Goal: Use online tool/utility: Utilize a website feature to perform a specific function

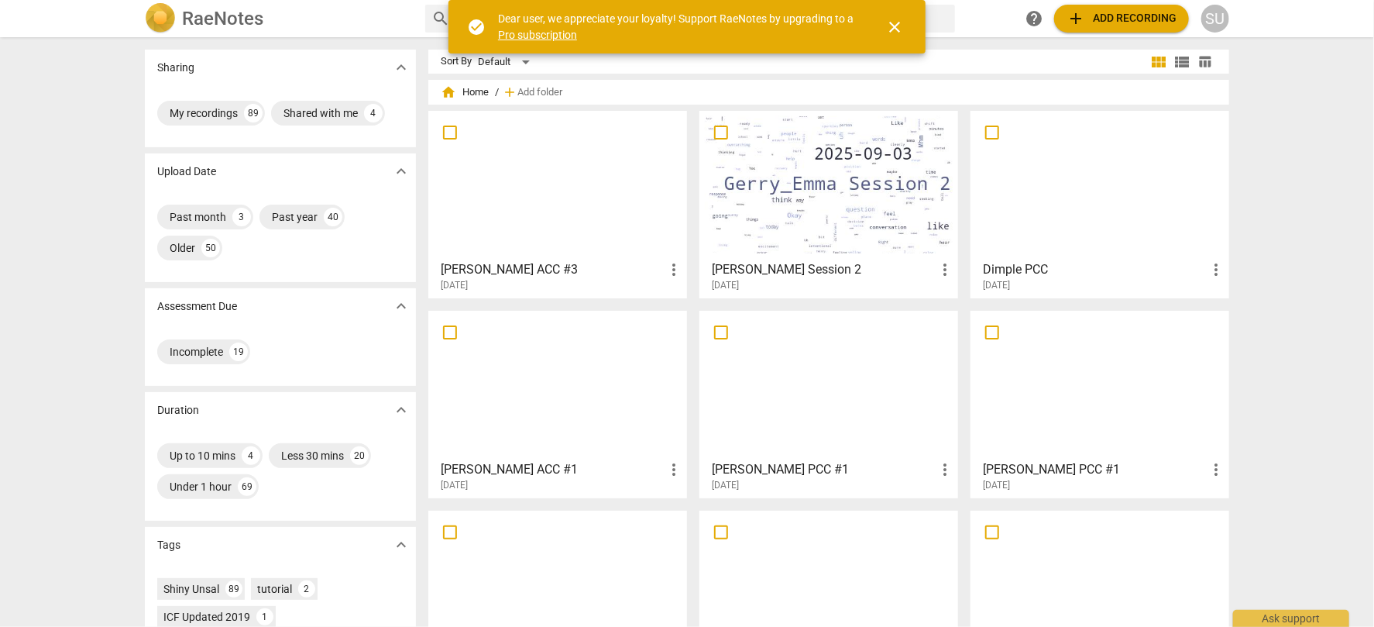
click at [895, 27] on span "close" at bounding box center [894, 27] width 19 height 19
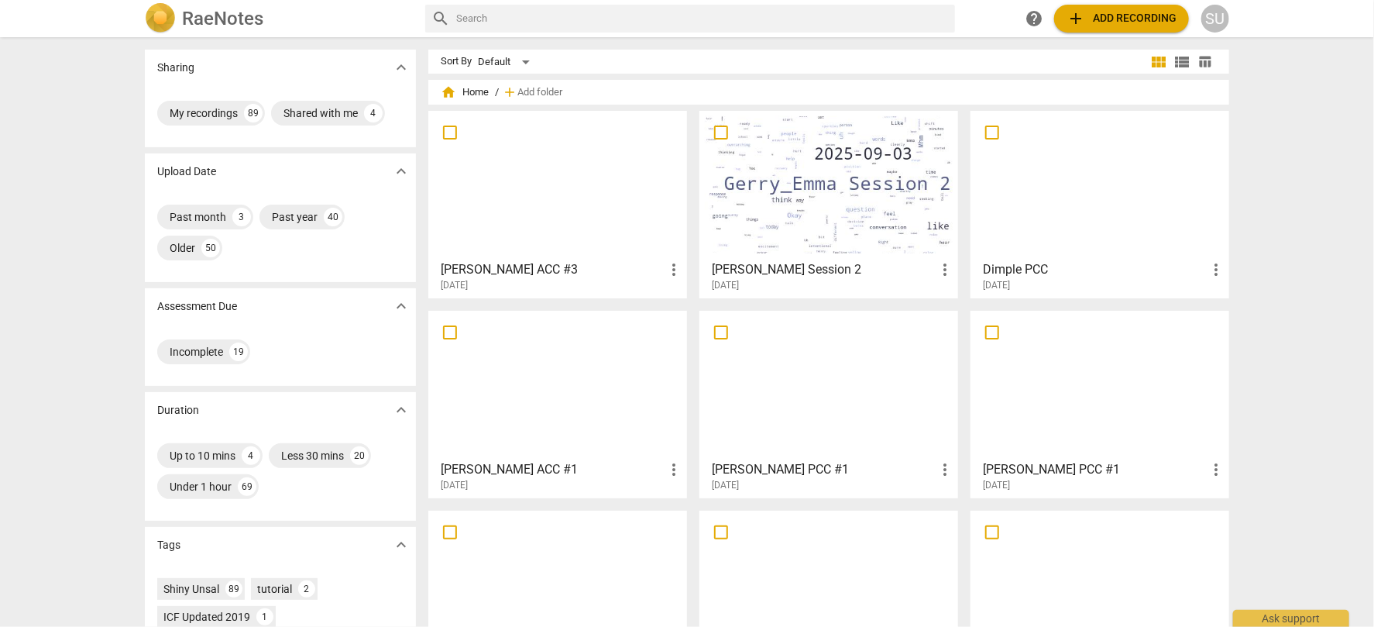
click at [1106, 18] on span "add Add recording" at bounding box center [1121, 18] width 110 height 19
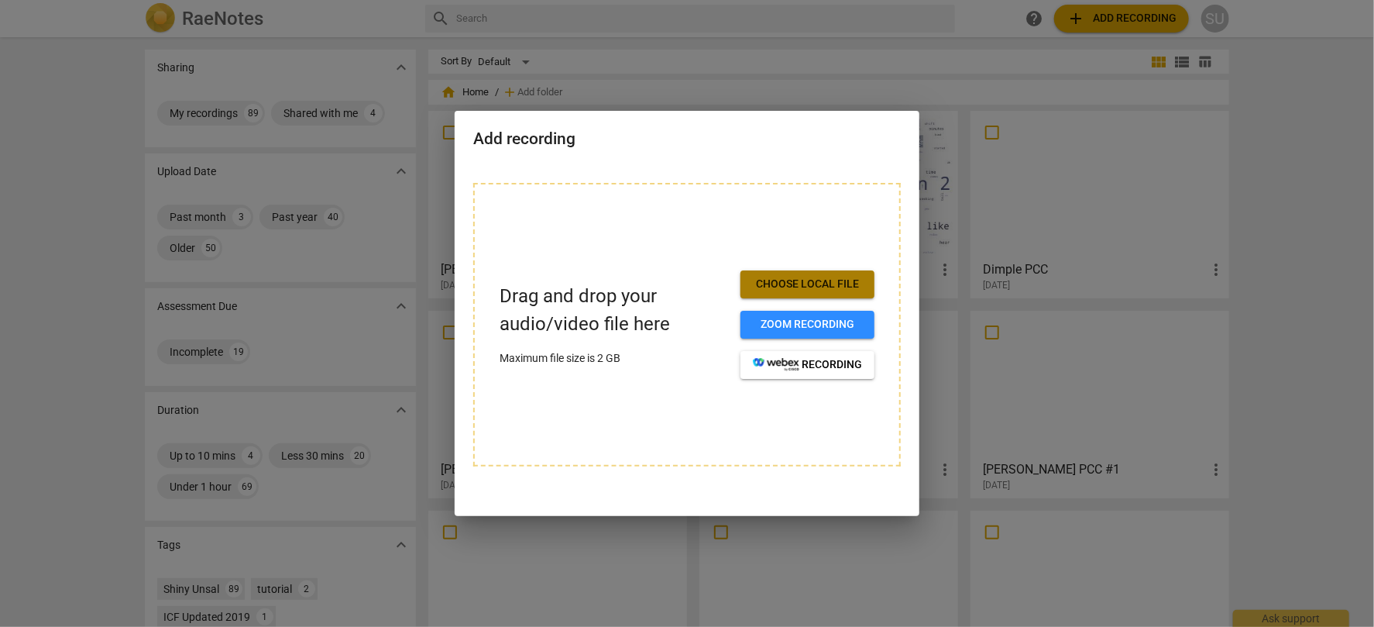
click at [784, 287] on span "Choose local file" at bounding box center [807, 283] width 109 height 15
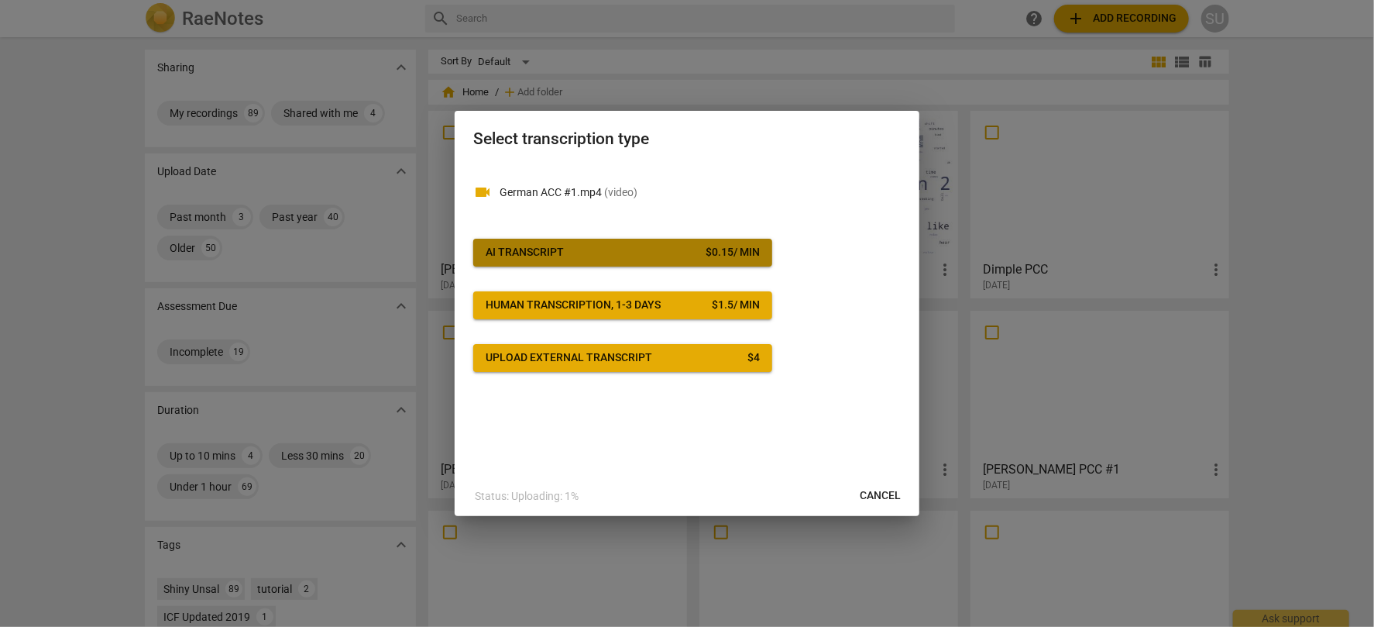
click at [546, 246] on div "AI Transcript" at bounding box center [525, 252] width 78 height 15
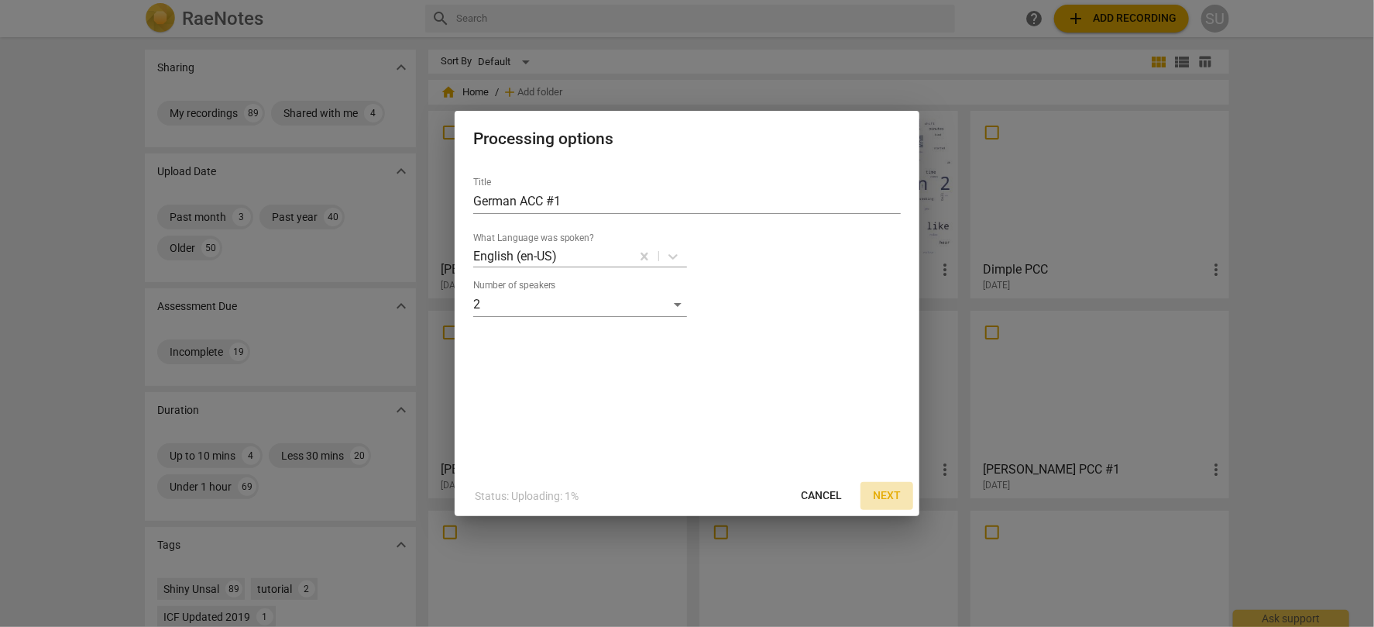
click at [884, 495] on span "Next" at bounding box center [887, 495] width 28 height 15
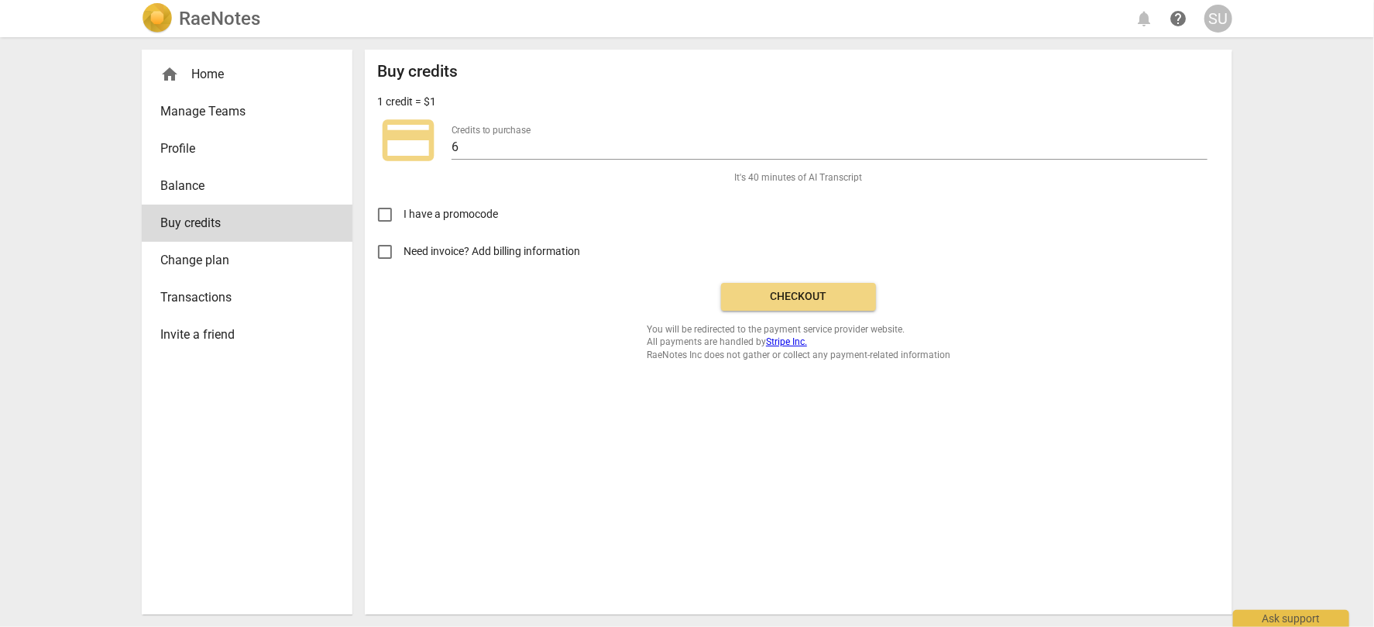
click at [820, 298] on span "Checkout" at bounding box center [798, 296] width 130 height 15
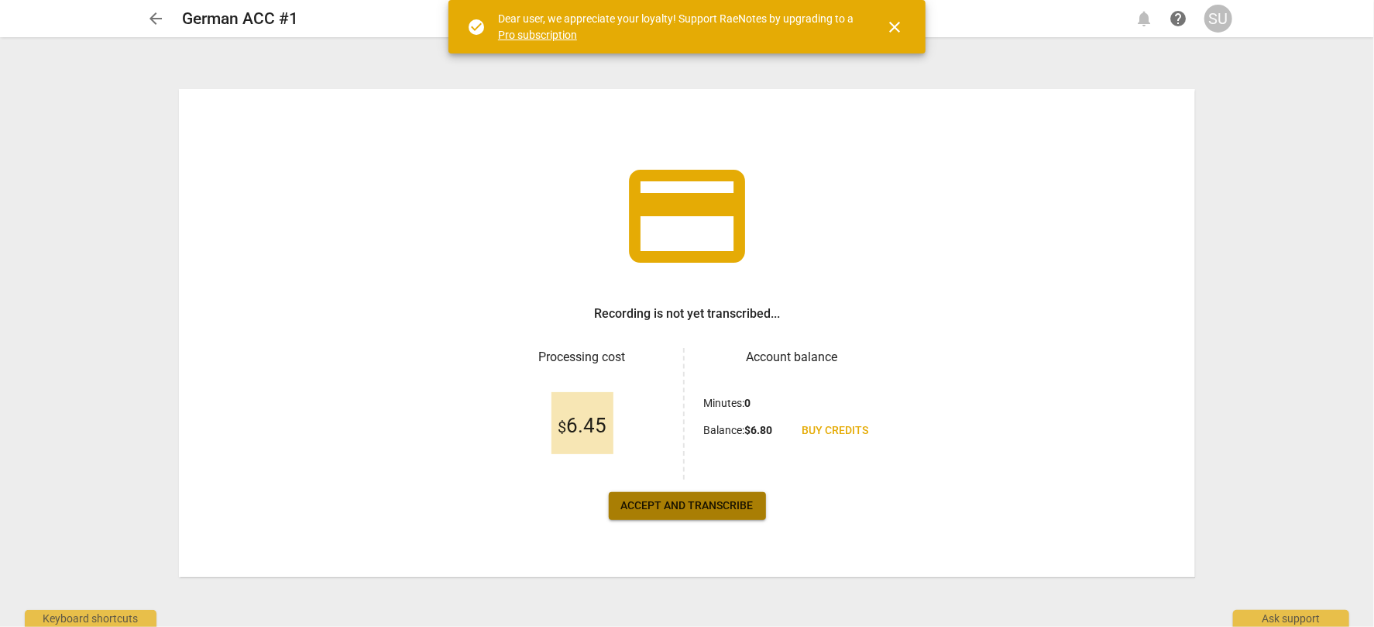
click at [664, 508] on span "Accept and transcribe" at bounding box center [687, 505] width 132 height 15
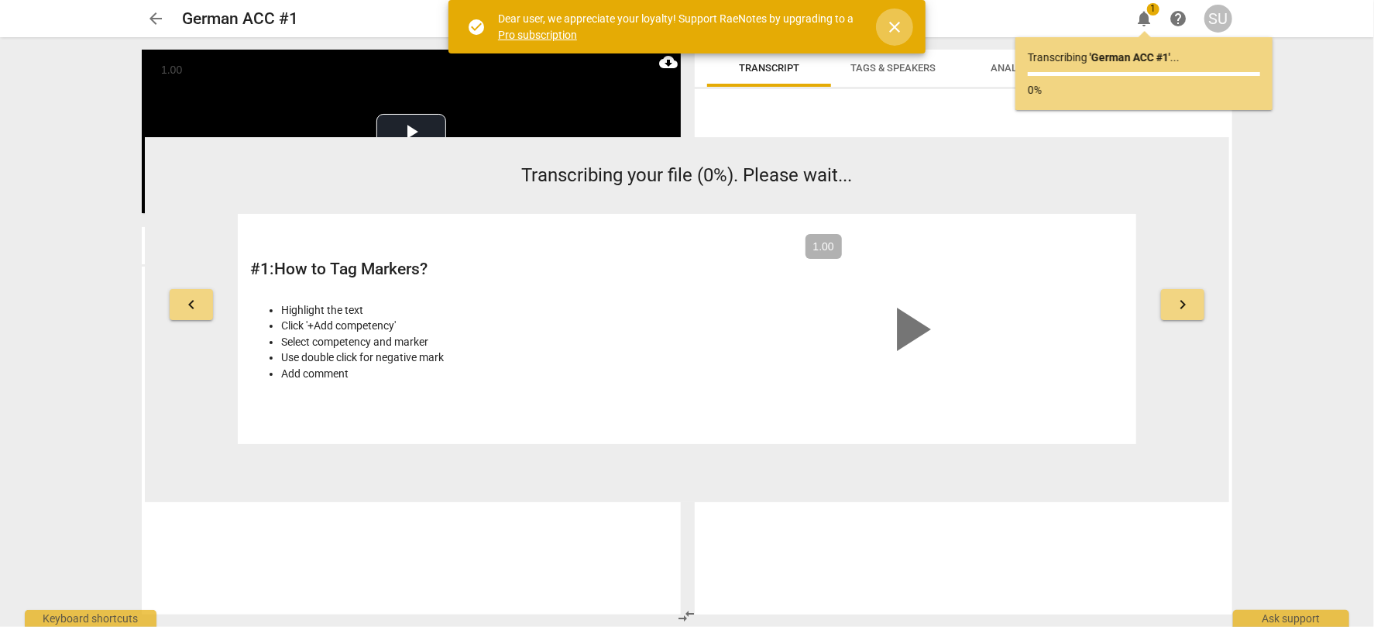
click at [894, 25] on span "close" at bounding box center [894, 27] width 19 height 19
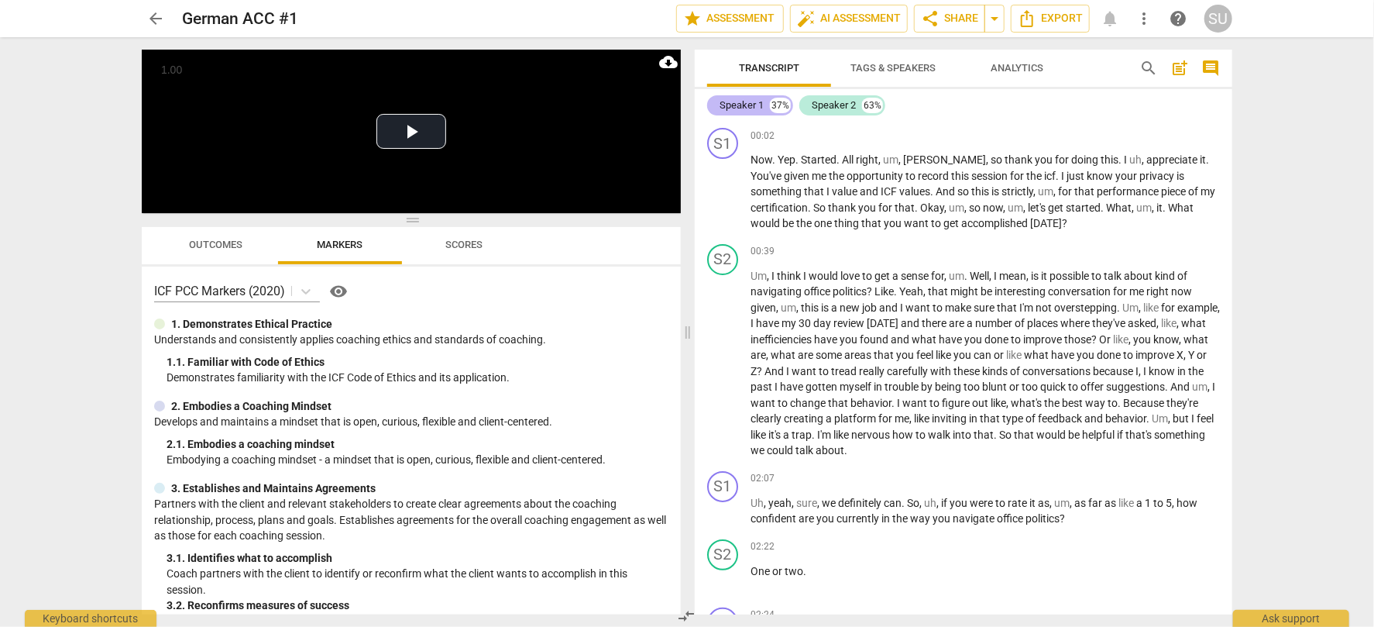
click at [742, 104] on div "Speaker 1" at bounding box center [741, 105] width 44 height 15
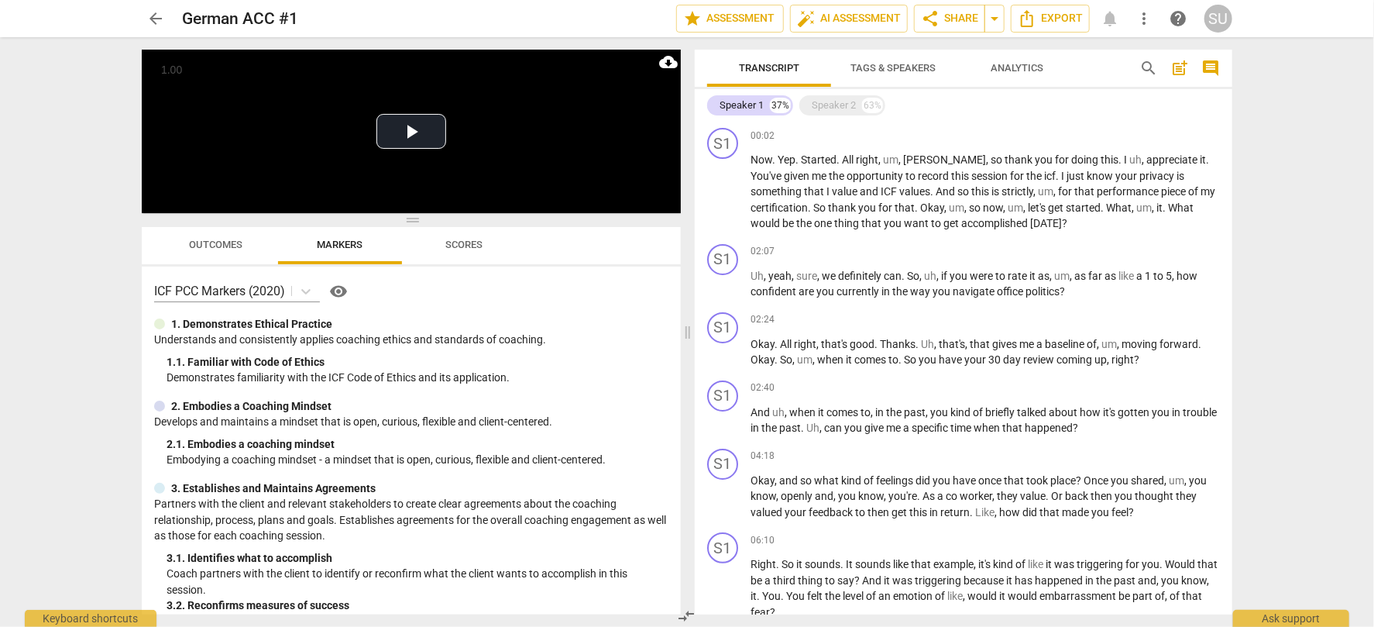
click at [890, 66] on span "Tags & Speakers" at bounding box center [892, 68] width 85 height 12
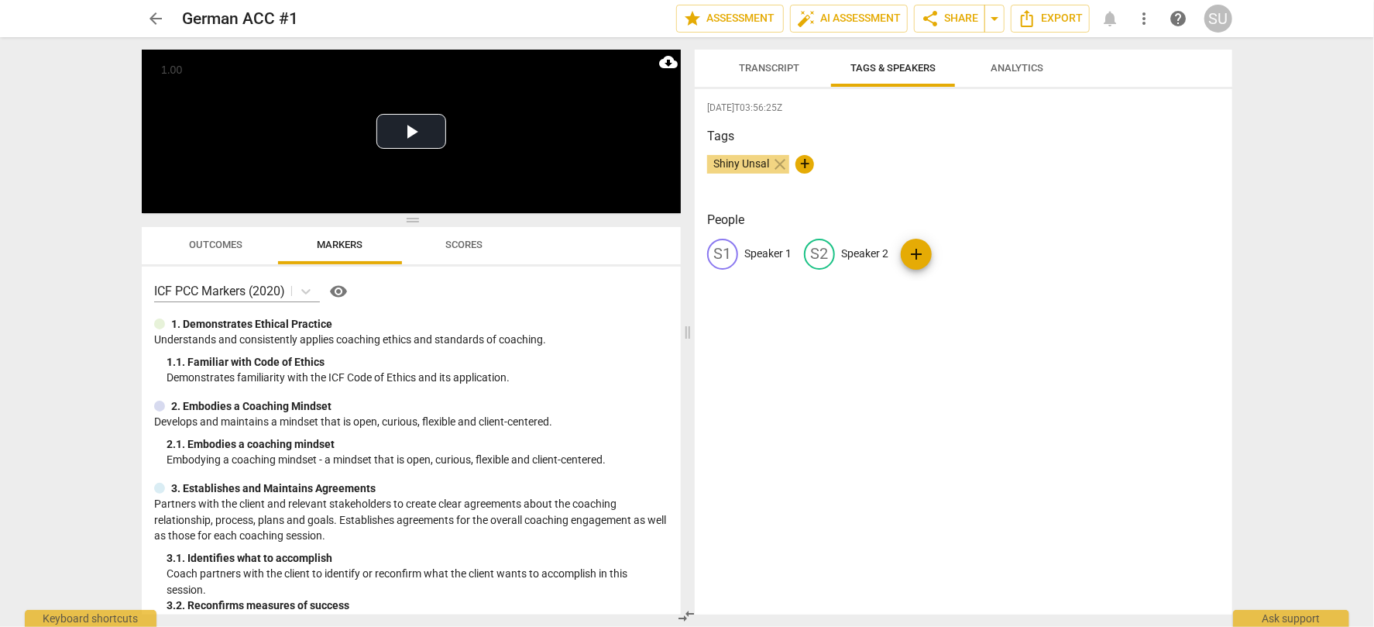
click at [759, 259] on p "Speaker 1" at bounding box center [767, 254] width 47 height 16
type input "Coach"
click at [946, 256] on p "Speaker 2" at bounding box center [965, 254] width 47 height 16
type input "Client"
click at [904, 344] on div "[DATE]T03:56:25Z Tags Shiny Unsal close + People CO Coach edit Client delete add" at bounding box center [963, 351] width 537 height 525
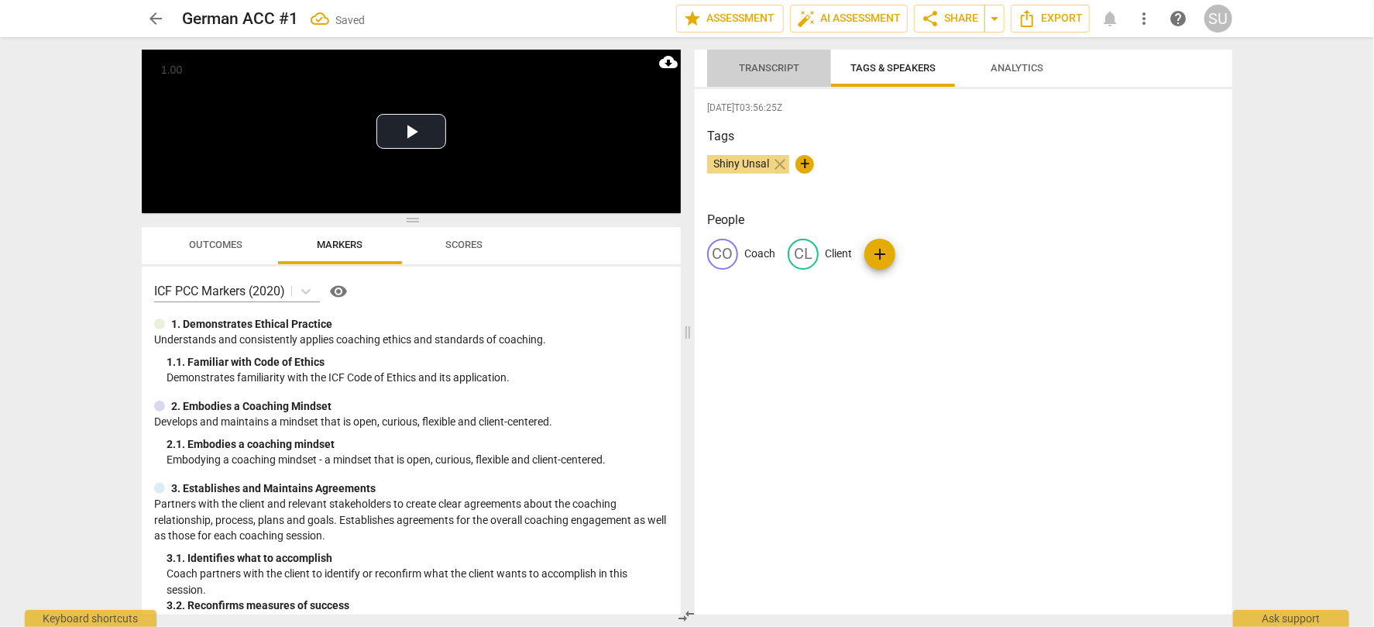
click at [751, 61] on span "Transcript" at bounding box center [769, 68] width 98 height 21
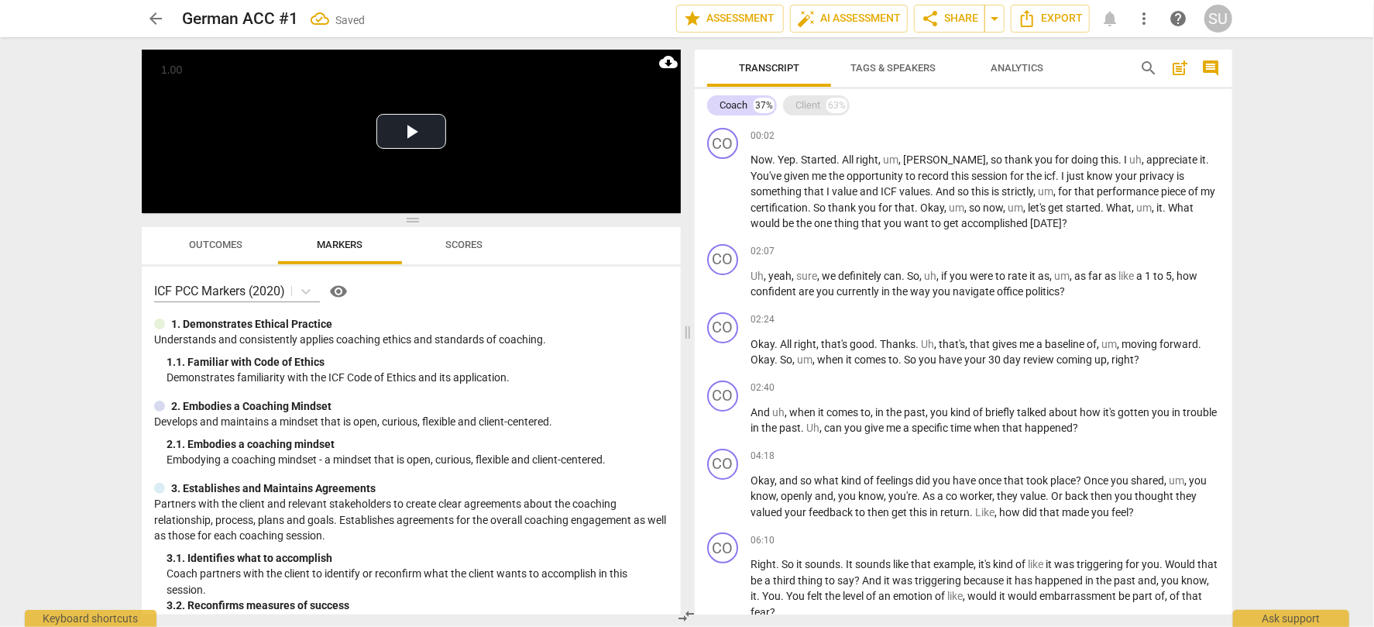
click at [806, 105] on div "Client" at bounding box center [807, 105] width 25 height 15
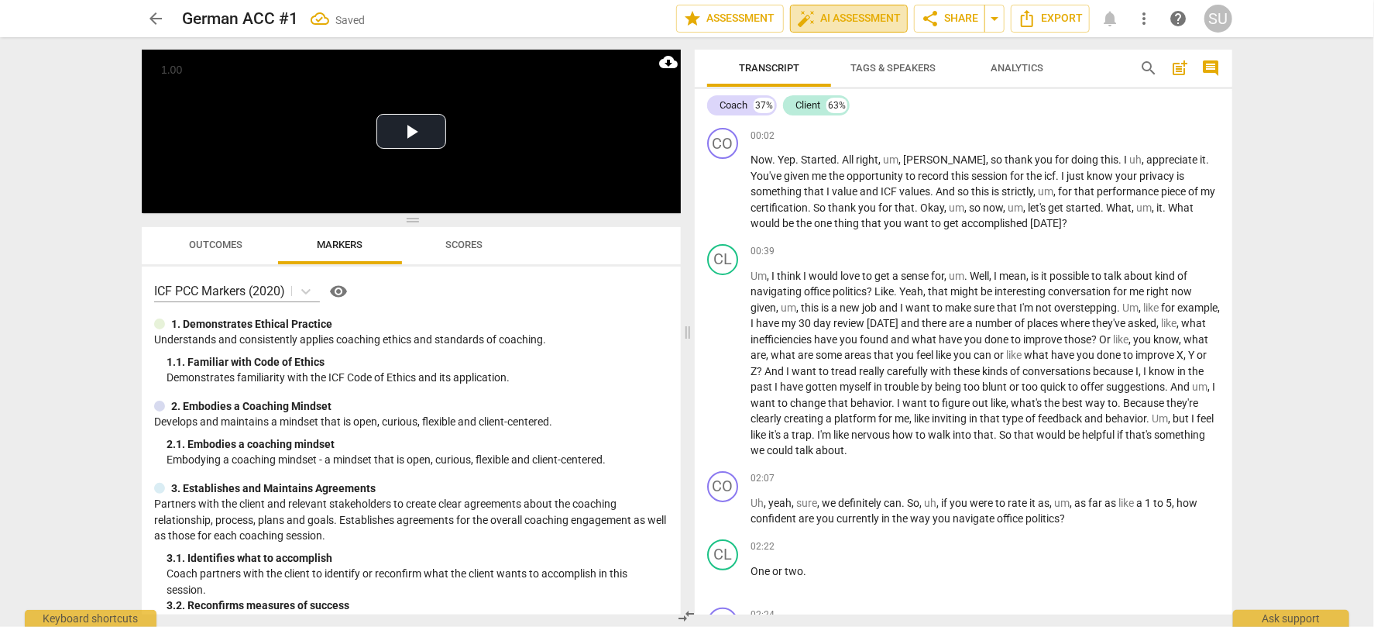
click at [847, 18] on span "auto_fix_high AI Assessment" at bounding box center [849, 18] width 104 height 19
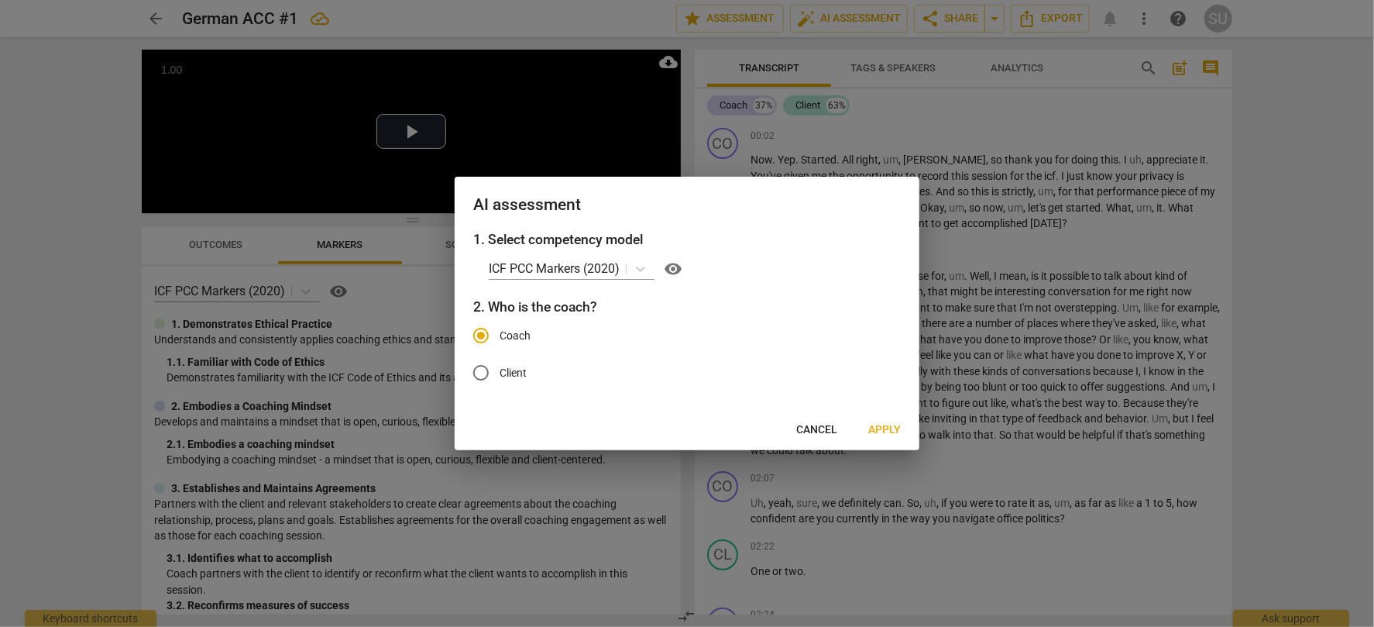
click at [881, 429] on span "Apply" at bounding box center [884, 429] width 33 height 15
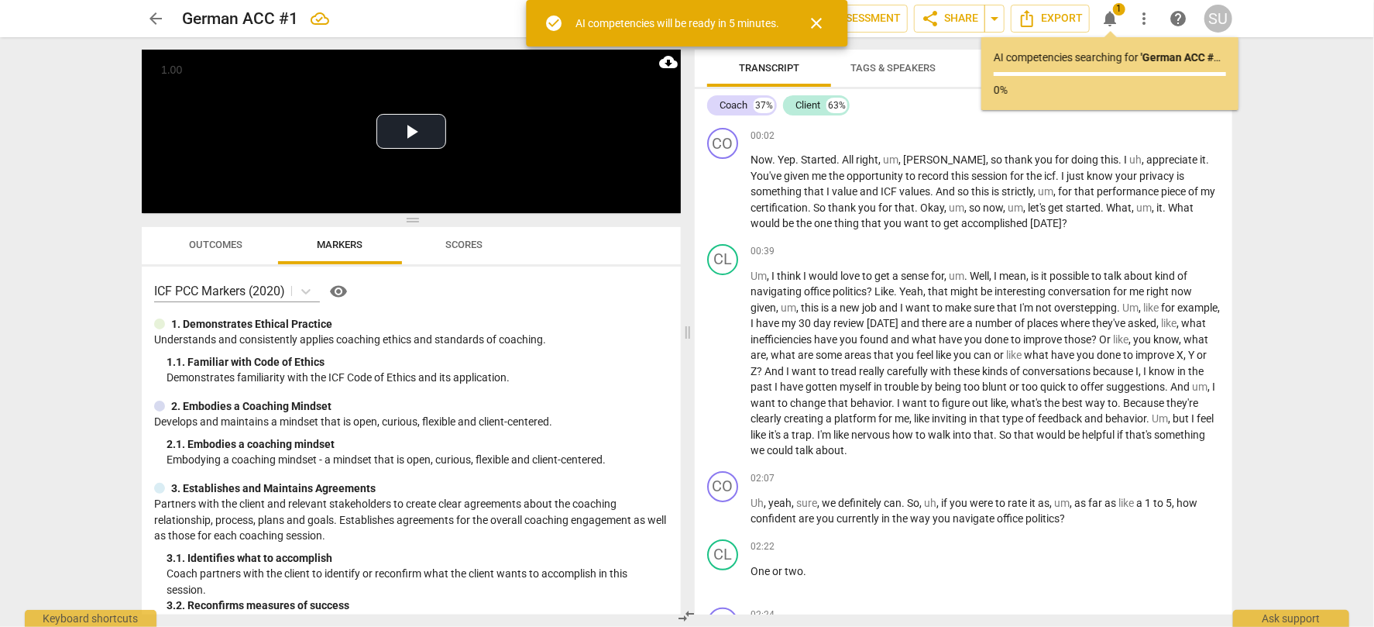
click at [812, 22] on span "close" at bounding box center [817, 23] width 19 height 19
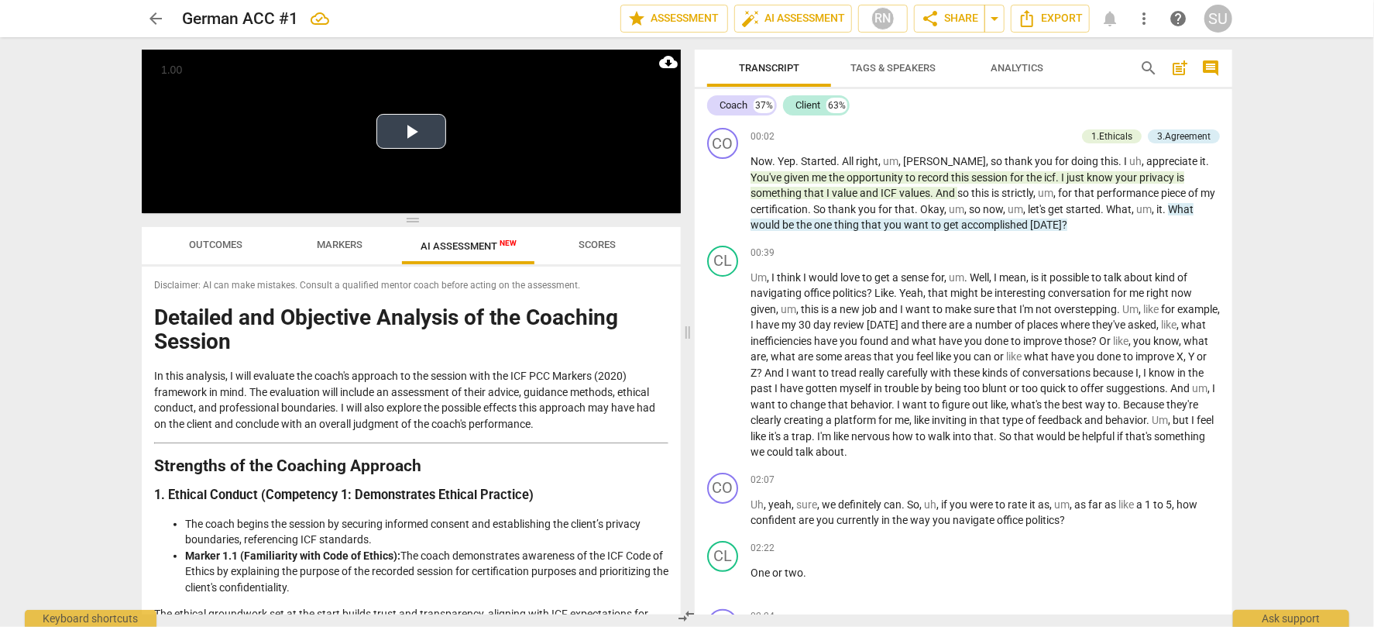
click at [0, 0] on button "»" at bounding box center [0, 0] width 0 height 0
click at [388, 129] on button "Play Video" at bounding box center [411, 131] width 70 height 35
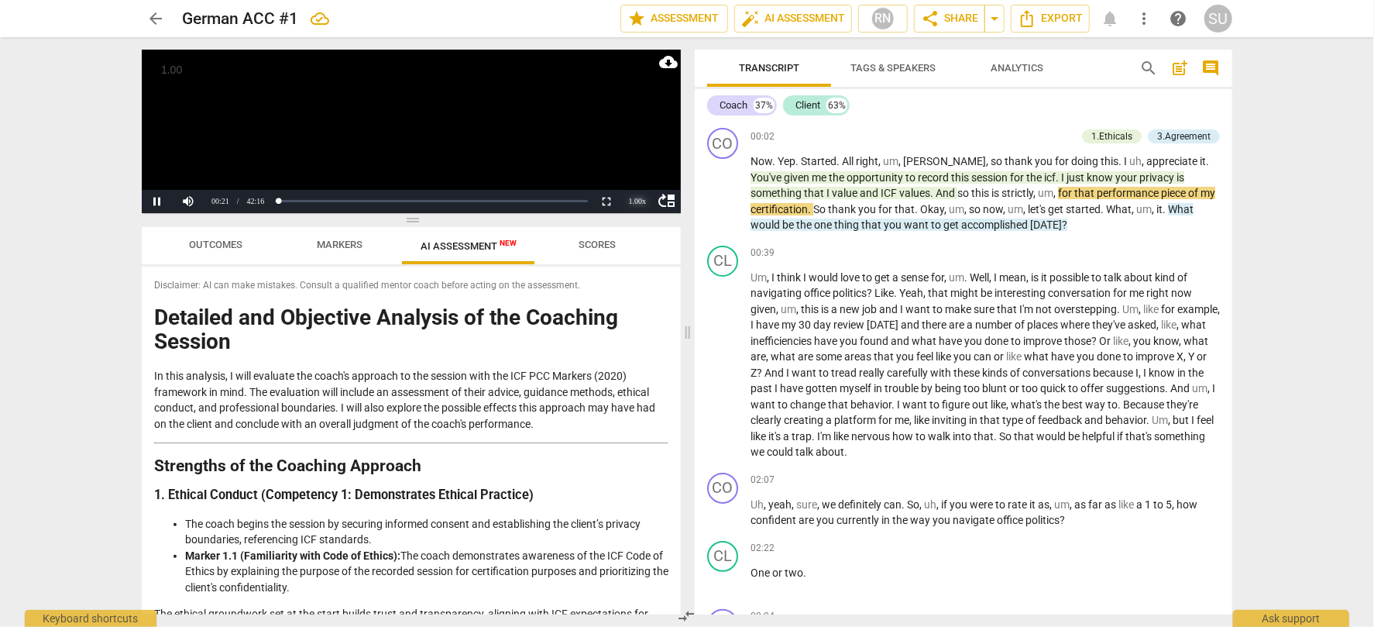
click at [638, 202] on div "1.00 x" at bounding box center [637, 201] width 31 height 23
click at [638, 165] on li "1.5x" at bounding box center [637, 164] width 31 height 17
click at [155, 202] on button "Pause" at bounding box center [157, 201] width 31 height 23
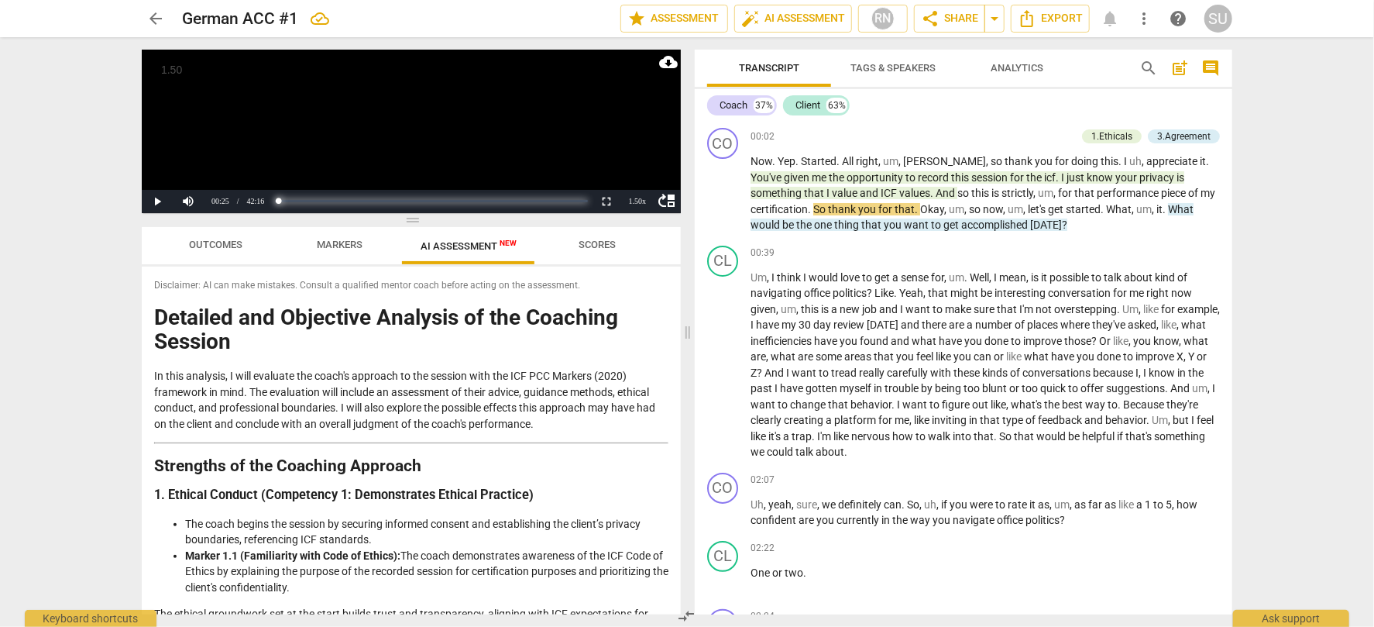
drag, startPoint x: 281, startPoint y: 203, endPoint x: 267, endPoint y: 203, distance: 13.9
click at [267, 203] on div "move_up Play Current Time 00:25 / Duration Time 42:16 Loaded : 0% Progress : 1.…" at bounding box center [411, 201] width 539 height 23
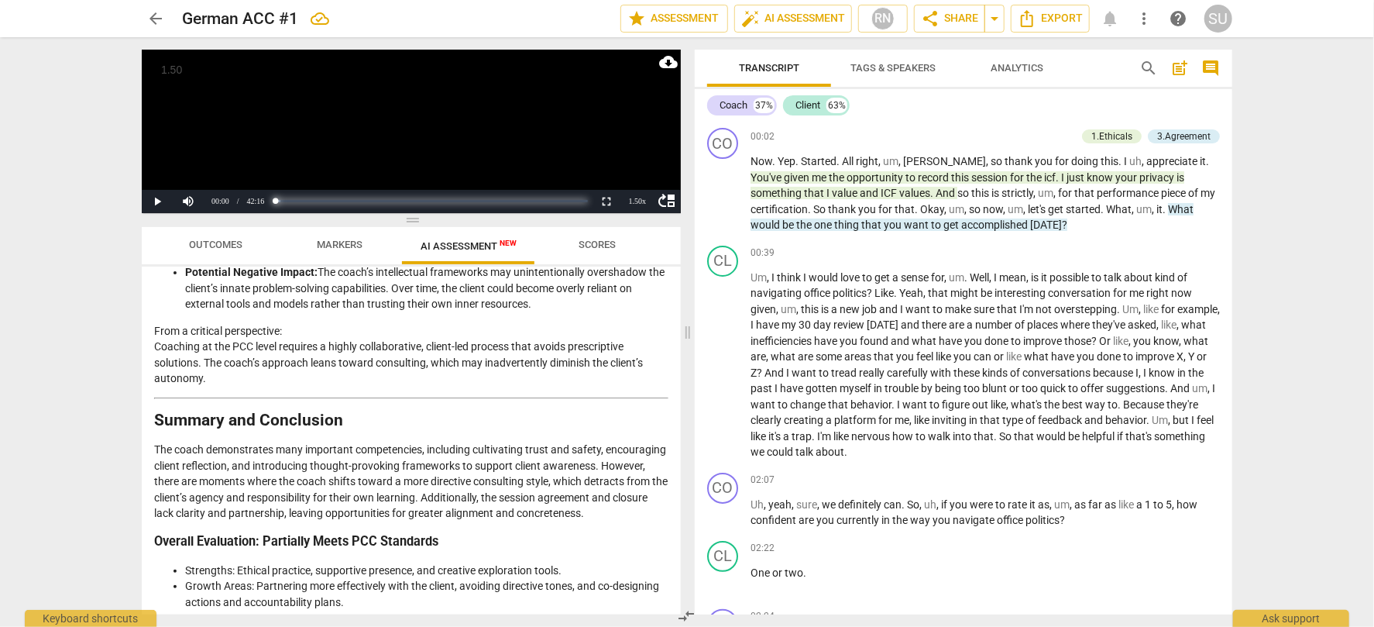
scroll to position [2103, 0]
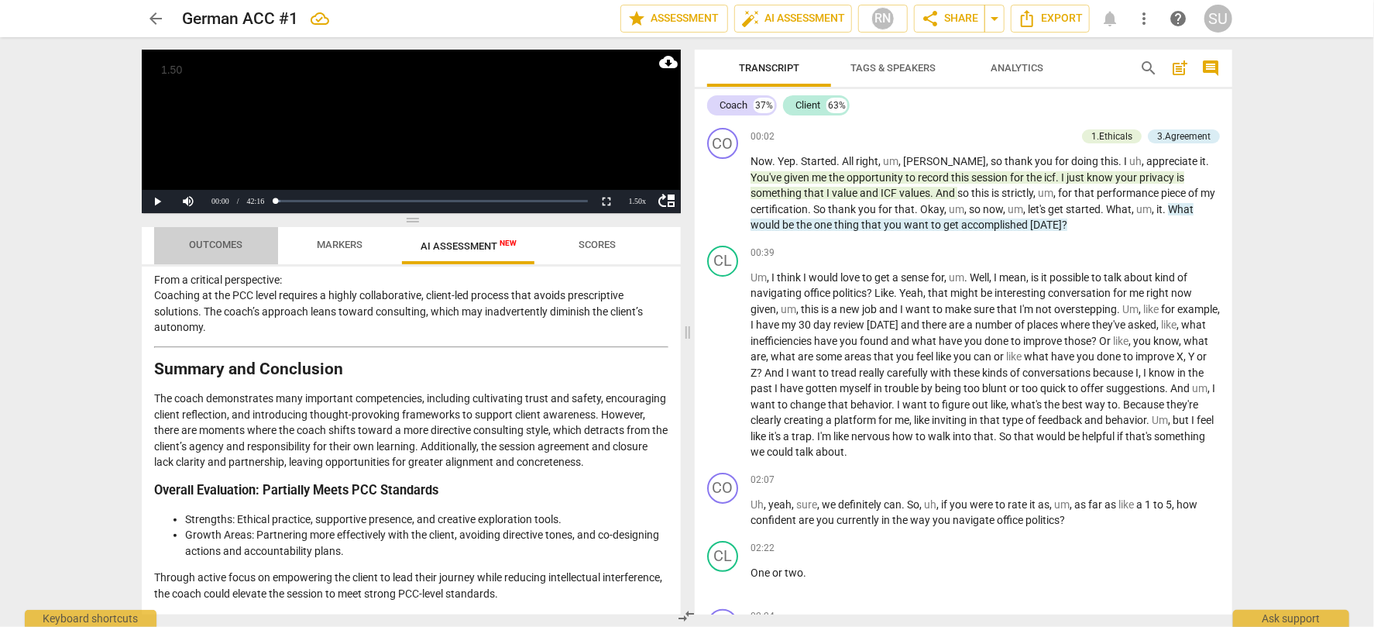
click at [222, 244] on span "Outcomes" at bounding box center [216, 245] width 53 height 12
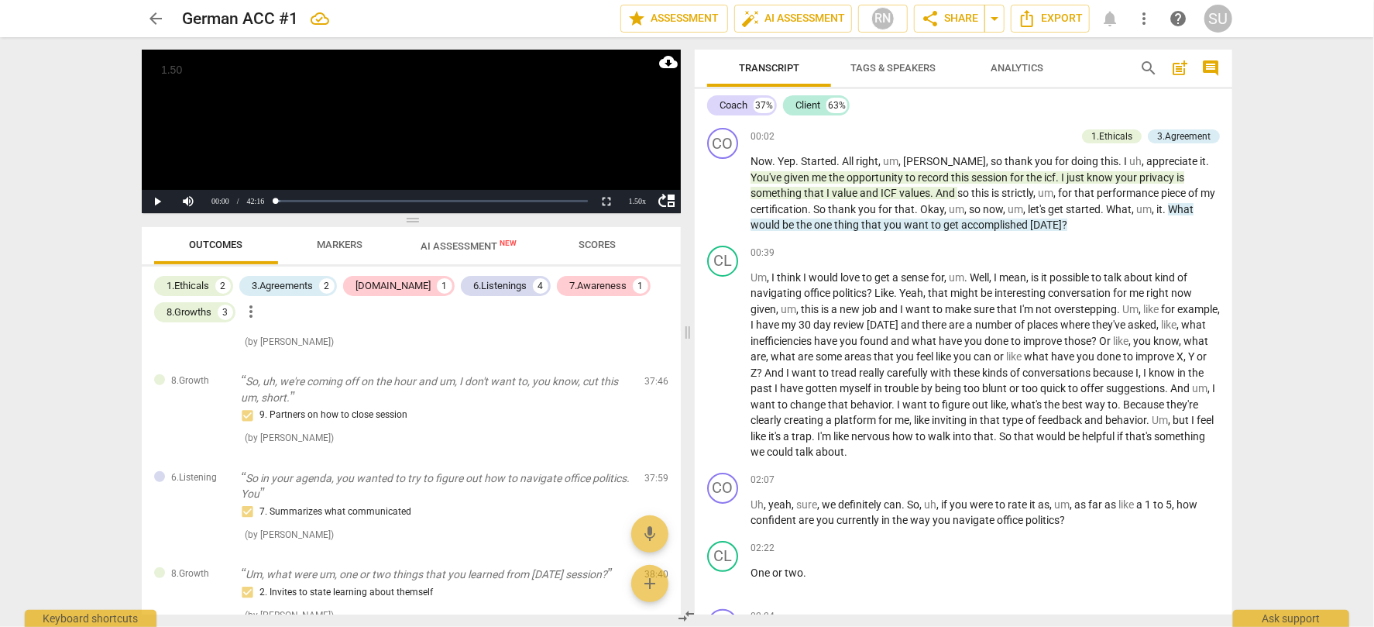
scroll to position [698, 0]
click at [338, 242] on span "Markers" at bounding box center [341, 245] width 46 height 12
